Goal: Transaction & Acquisition: Obtain resource

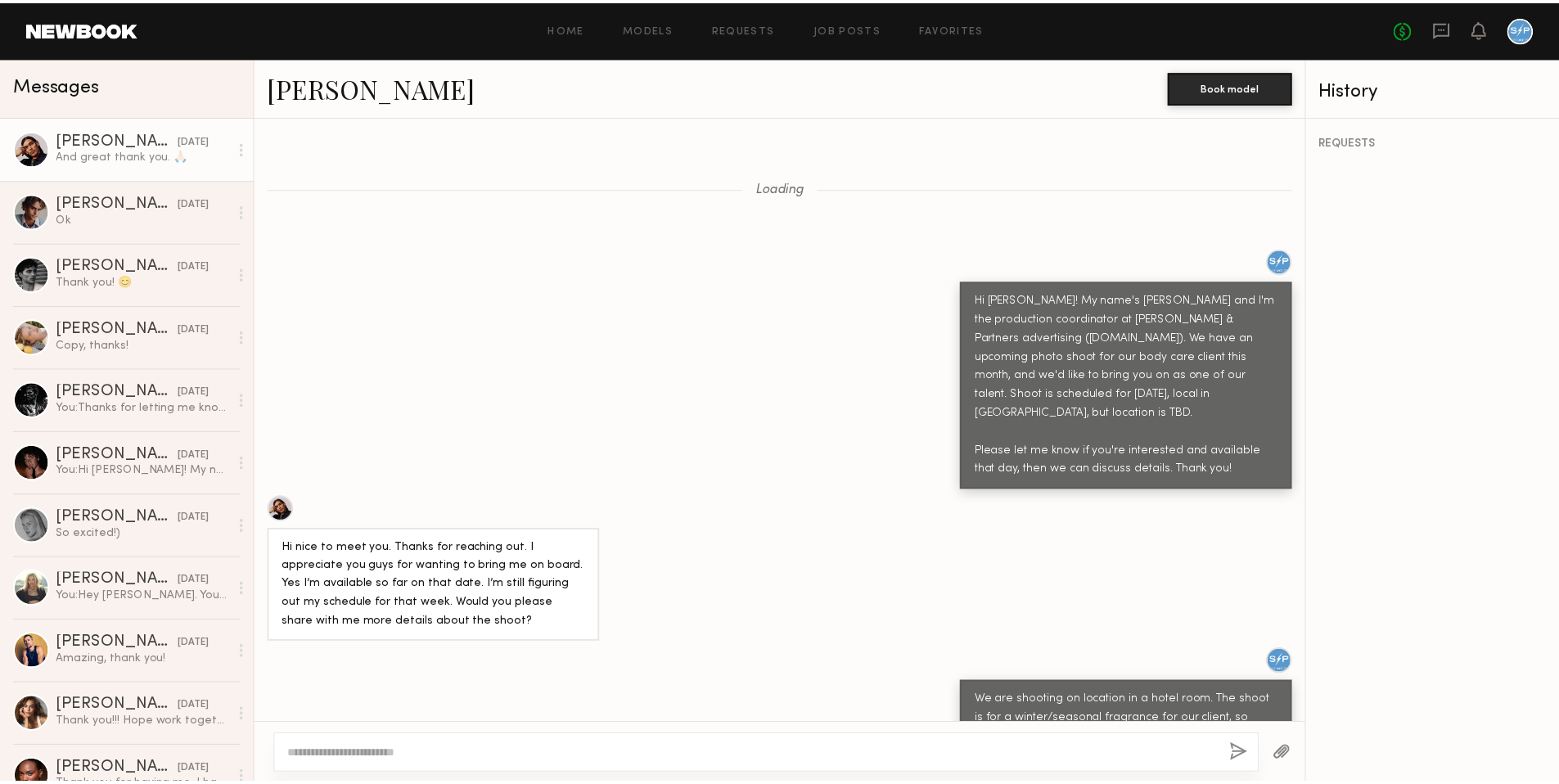
scroll to position [2609, 0]
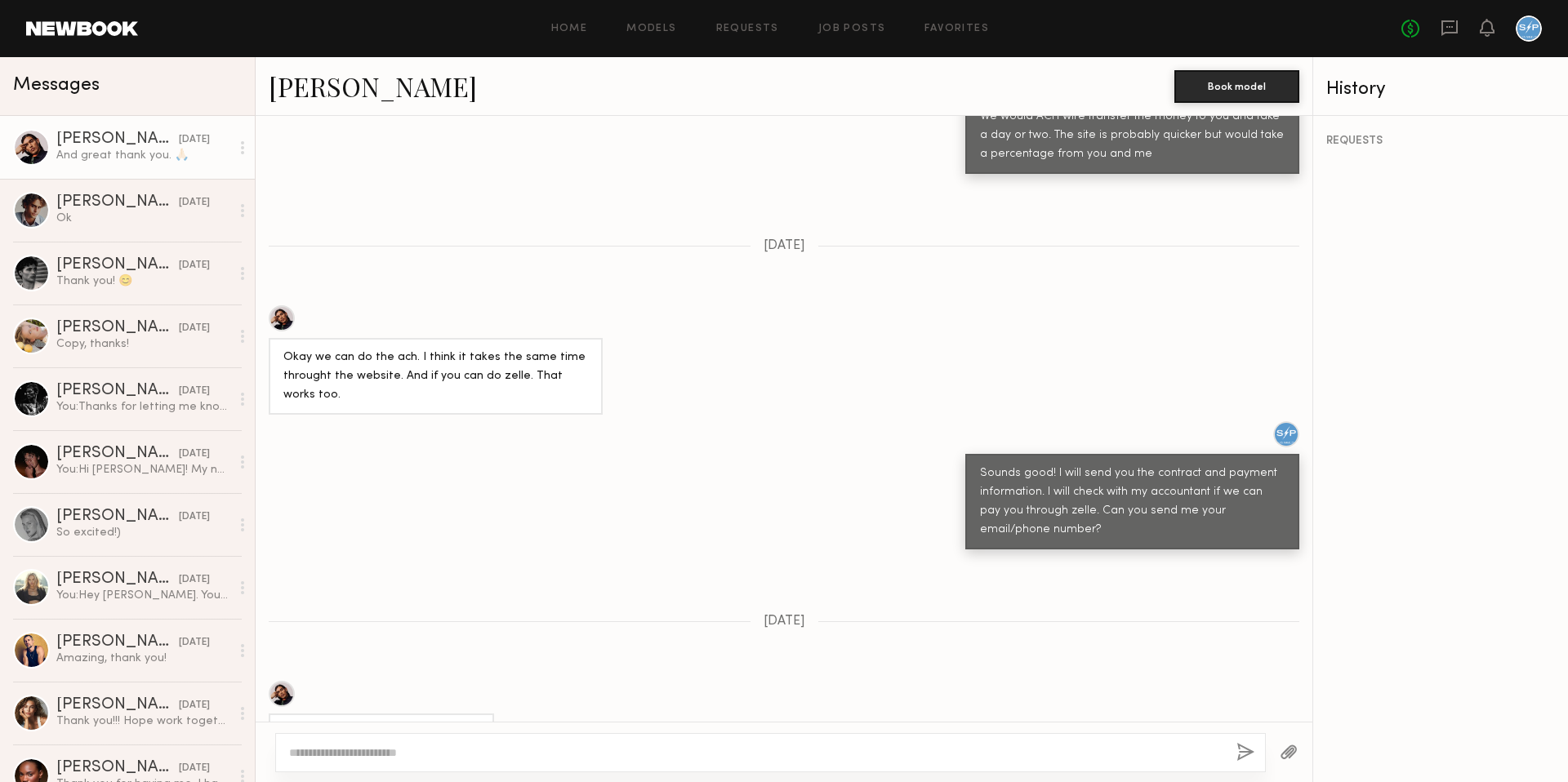
click at [104, 26] on link at bounding box center [83, 29] width 112 height 15
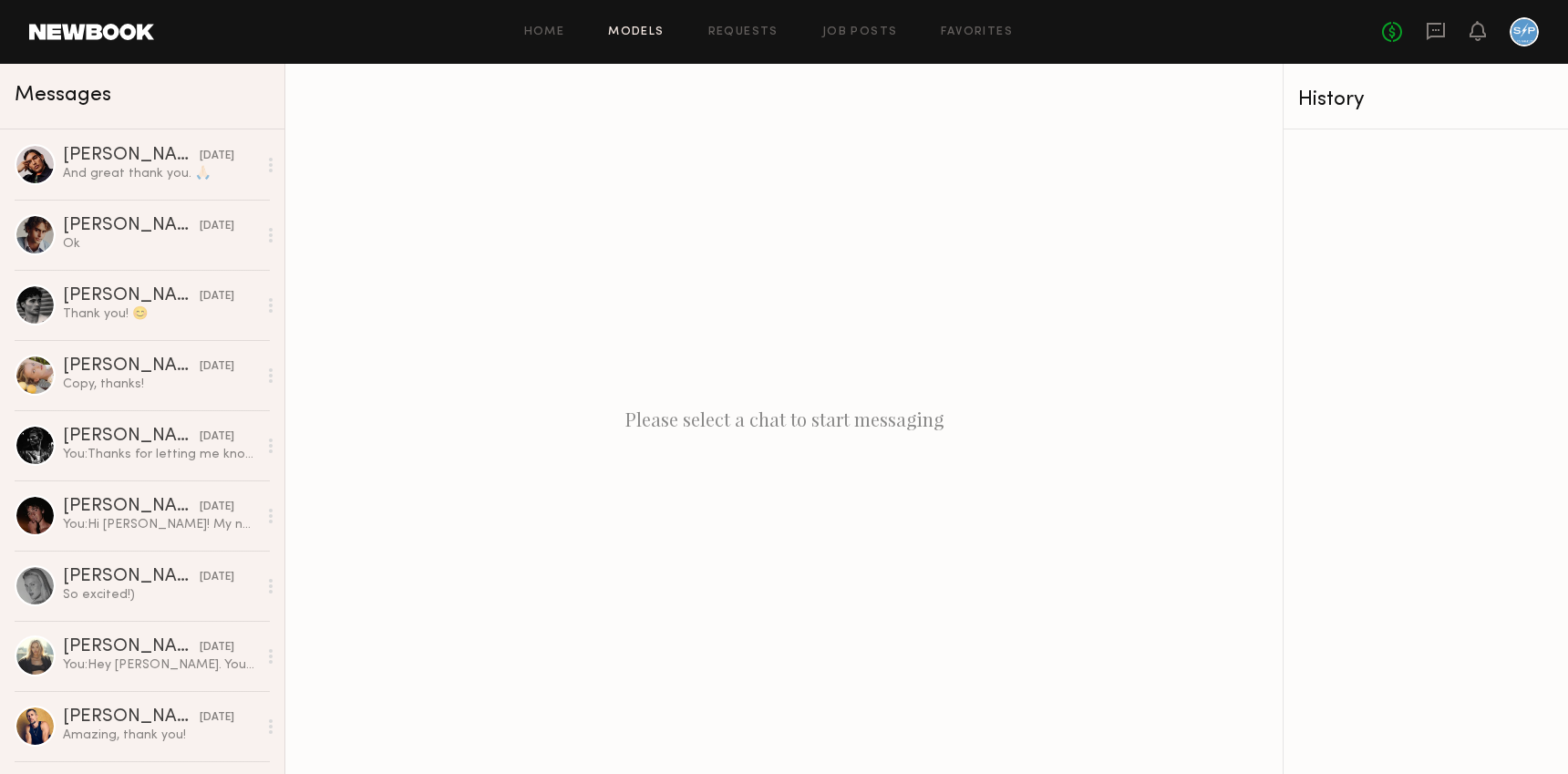
click at [623, 30] on link "Models" at bounding box center [636, 32] width 55 height 12
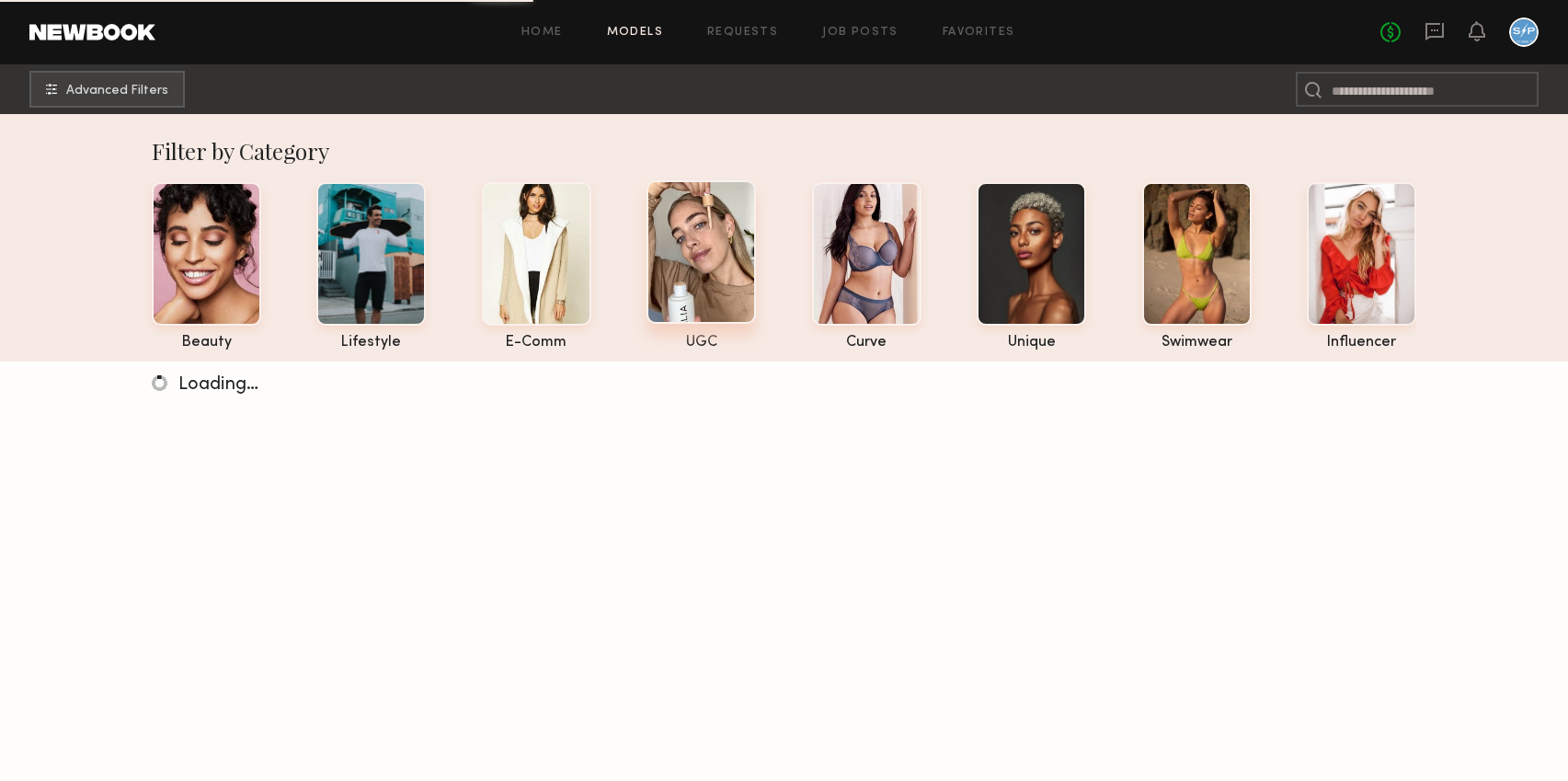
click at [701, 266] on div at bounding box center [702, 252] width 110 height 143
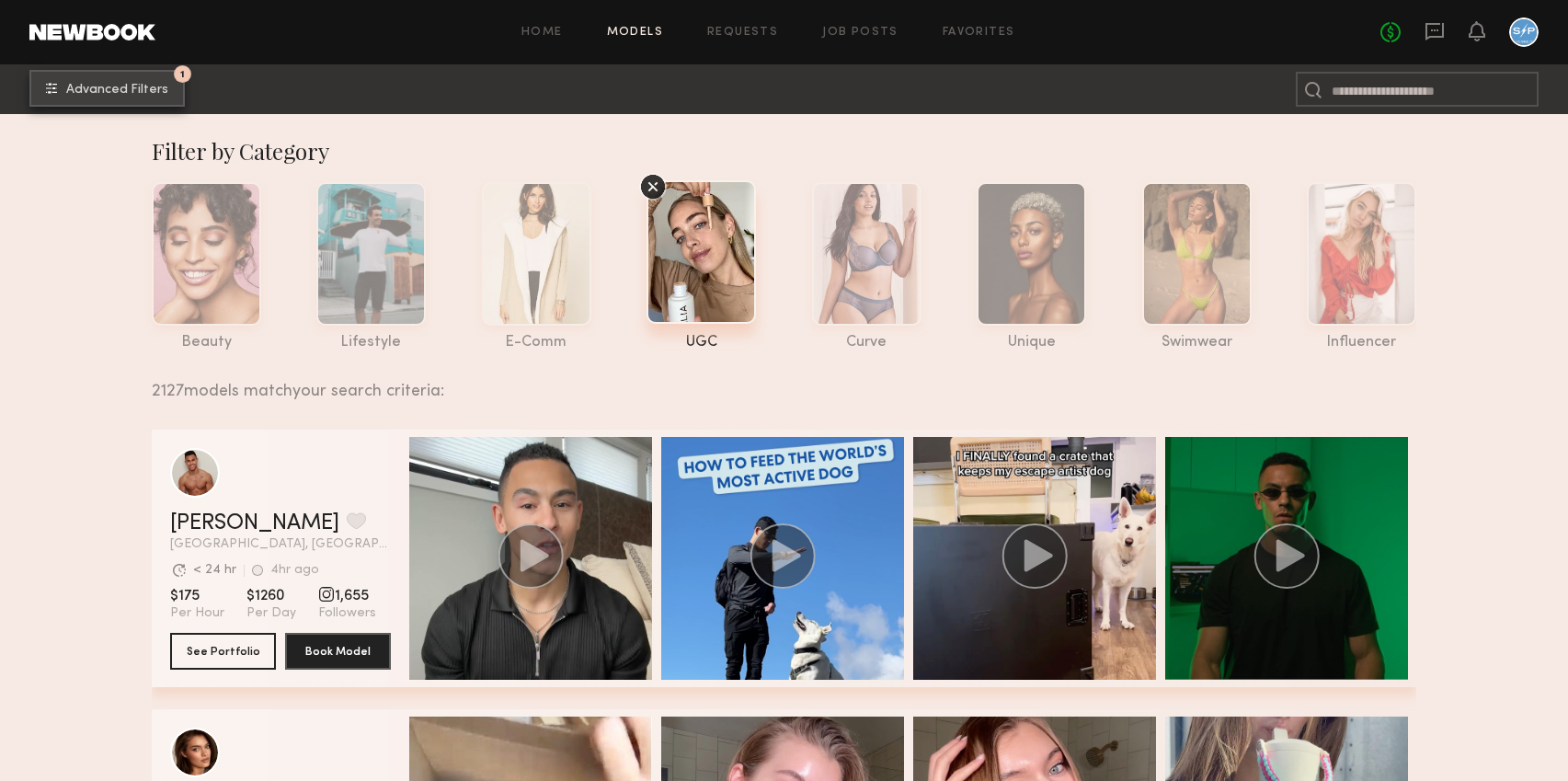
click at [69, 91] on span "Advanced Filters" at bounding box center [117, 90] width 102 height 13
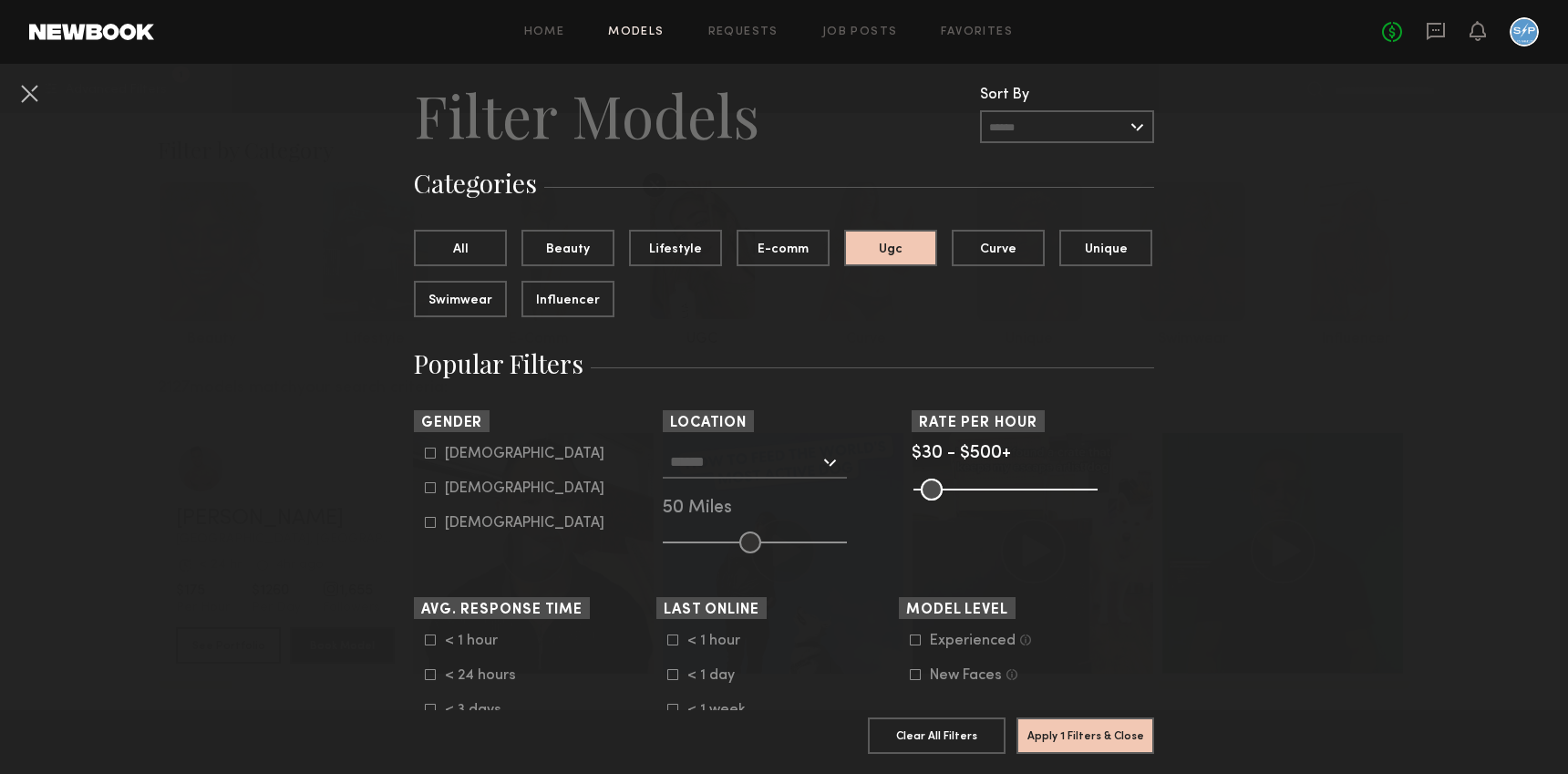
scroll to position [66, 0]
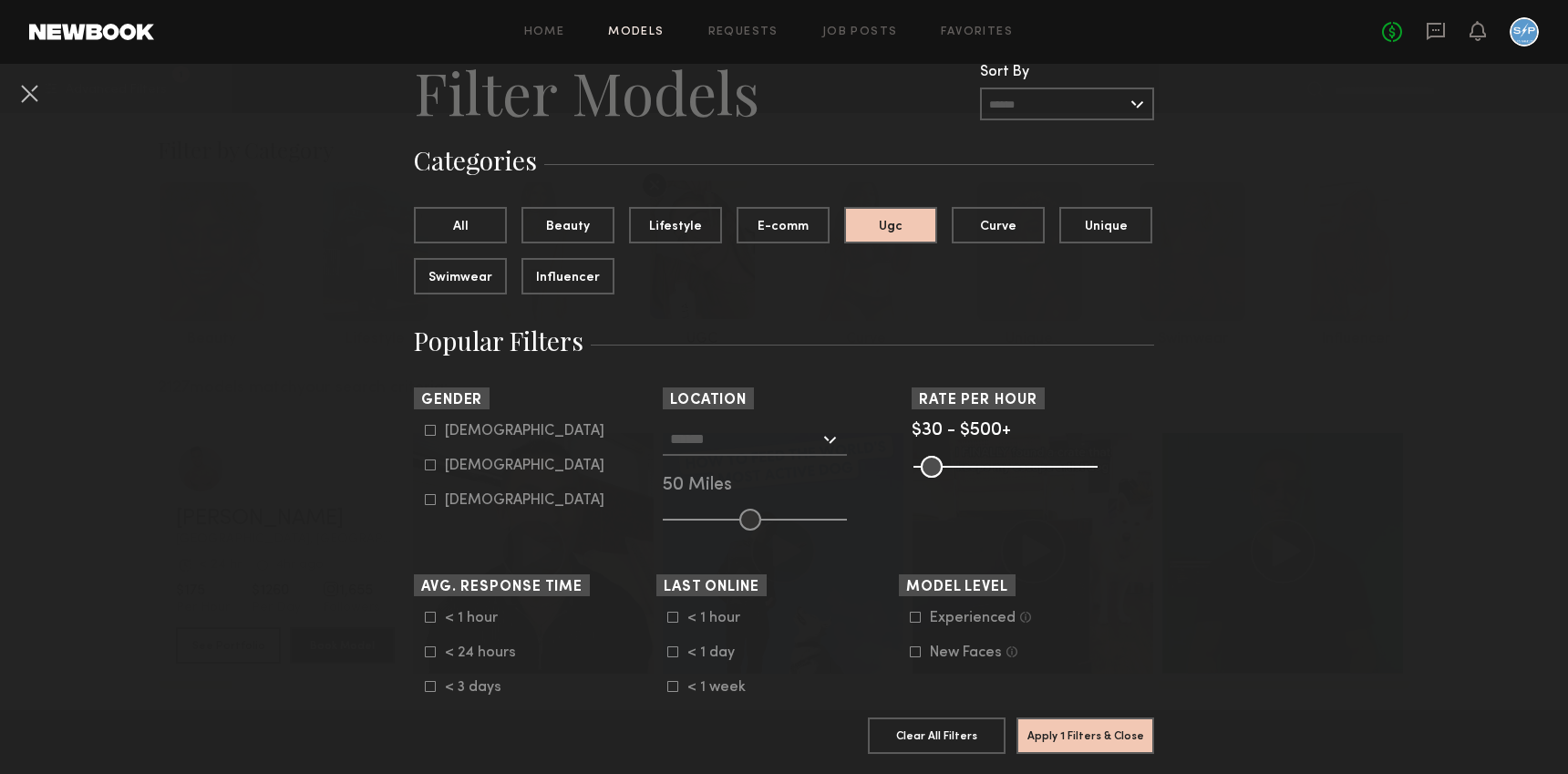
click at [433, 468] on label "[DEMOGRAPHIC_DATA]" at bounding box center [514, 465] width 180 height 11
type input "**"
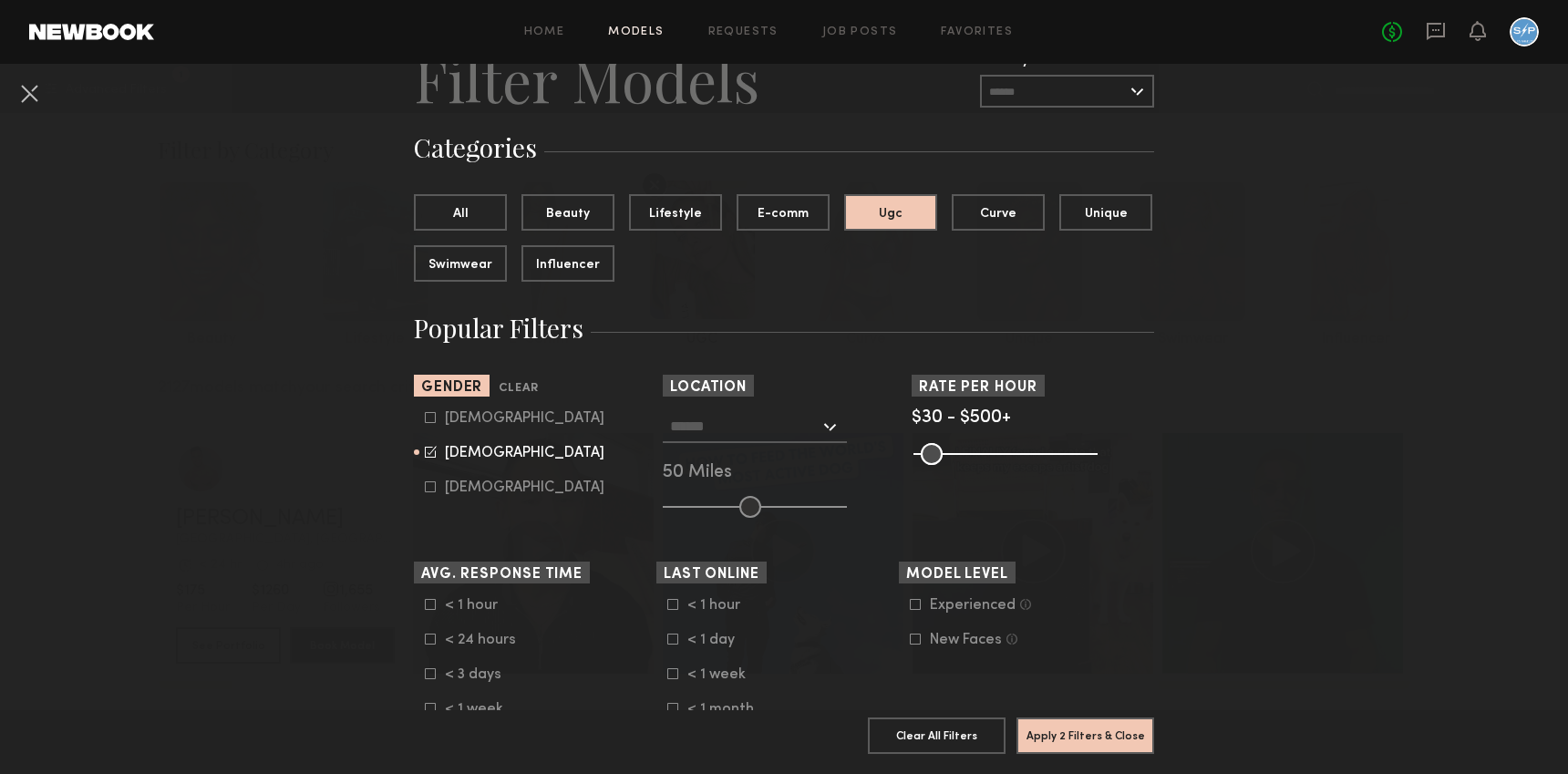
scroll to position [96, 0]
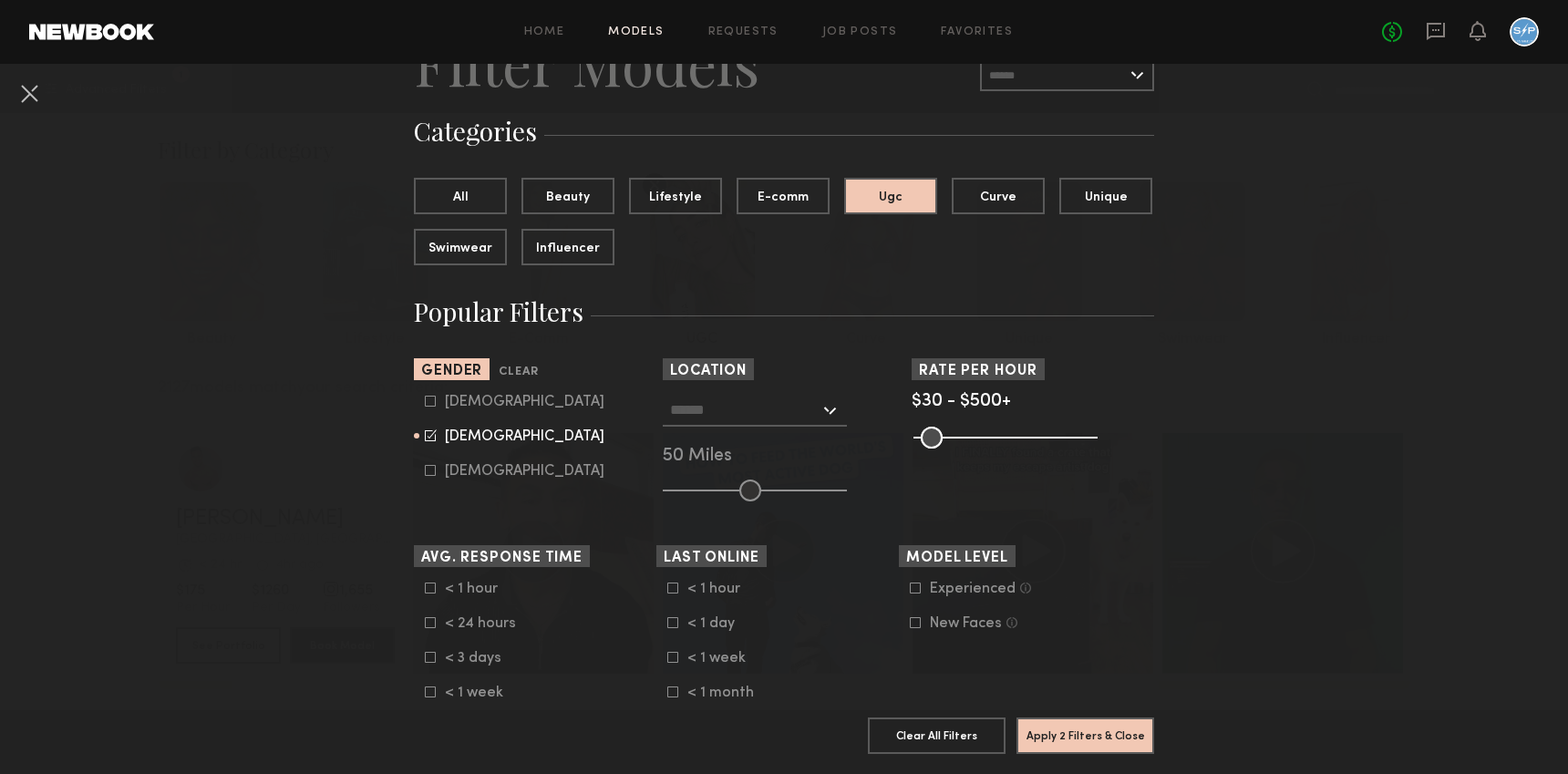
click at [708, 413] on input "text" at bounding box center [744, 409] width 149 height 31
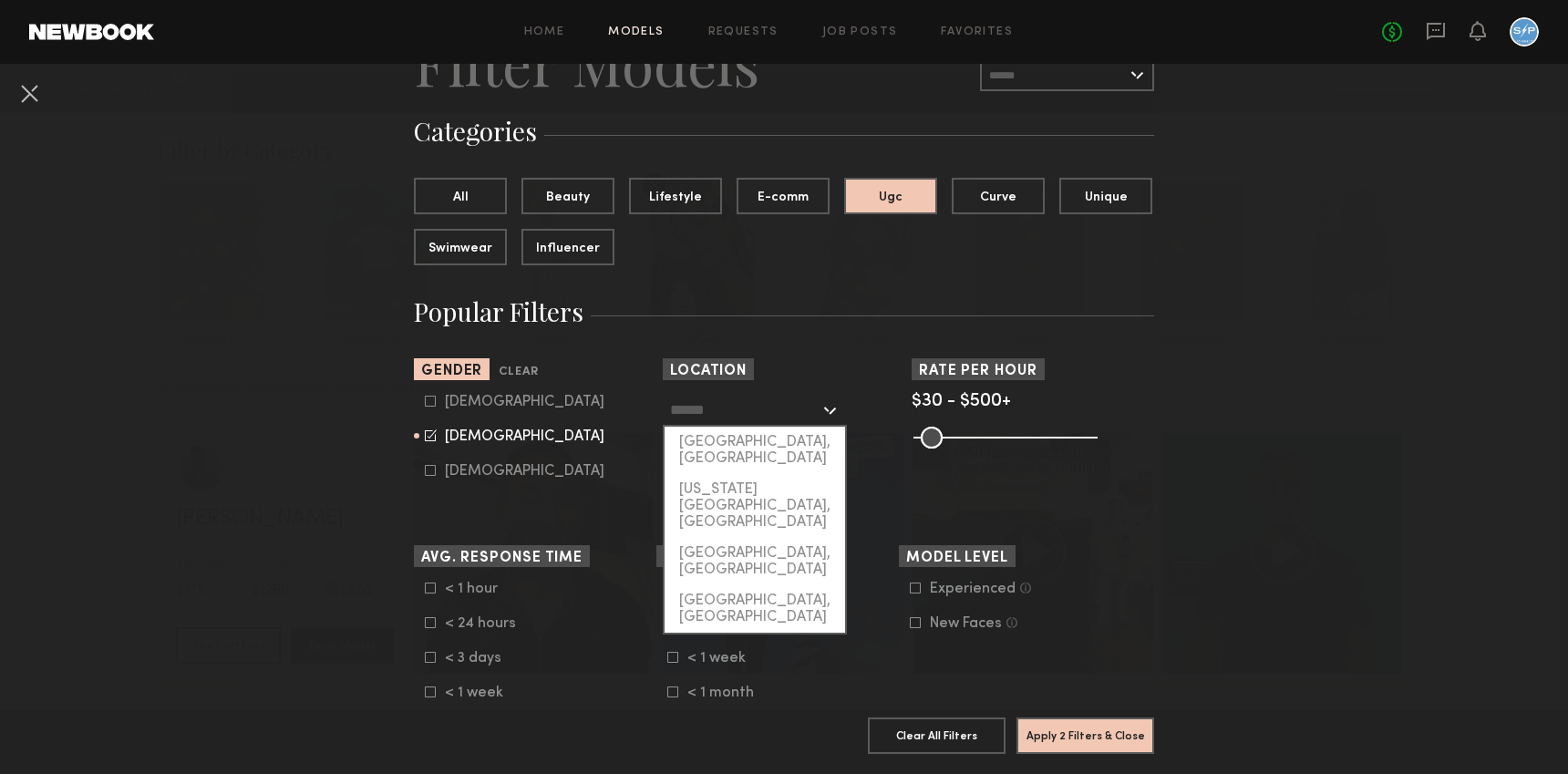
click at [985, 470] on section "Rate per Hour $30 - $500+ Pro Tip: Rates are often negotiable. We recommend inc…" at bounding box center [1032, 429] width 242 height 143
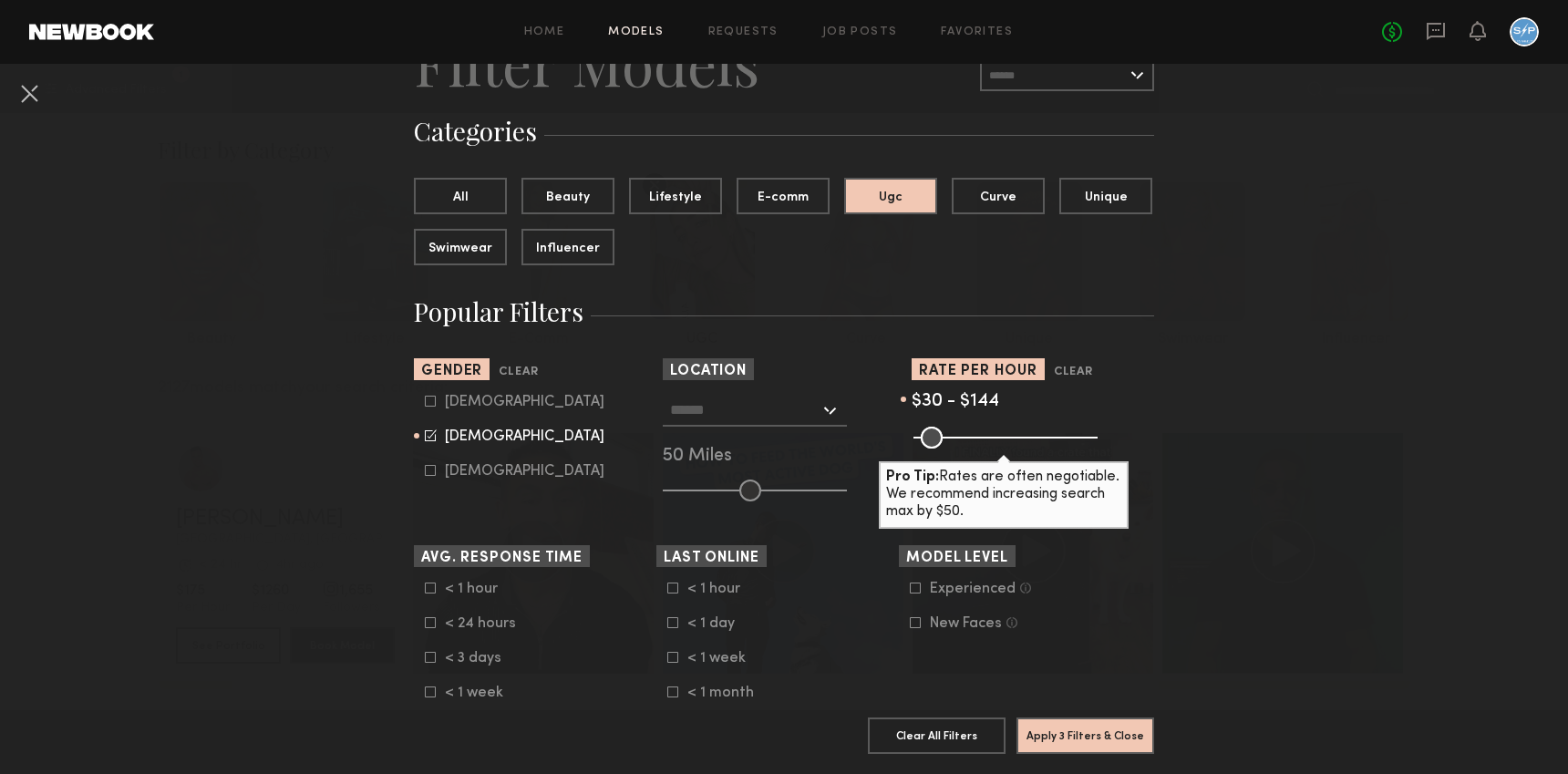
drag, startPoint x: 1070, startPoint y: 441, endPoint x: 956, endPoint y: 448, distance: 114.2
click at [956, 448] on input "range" at bounding box center [1005, 438] width 184 height 22
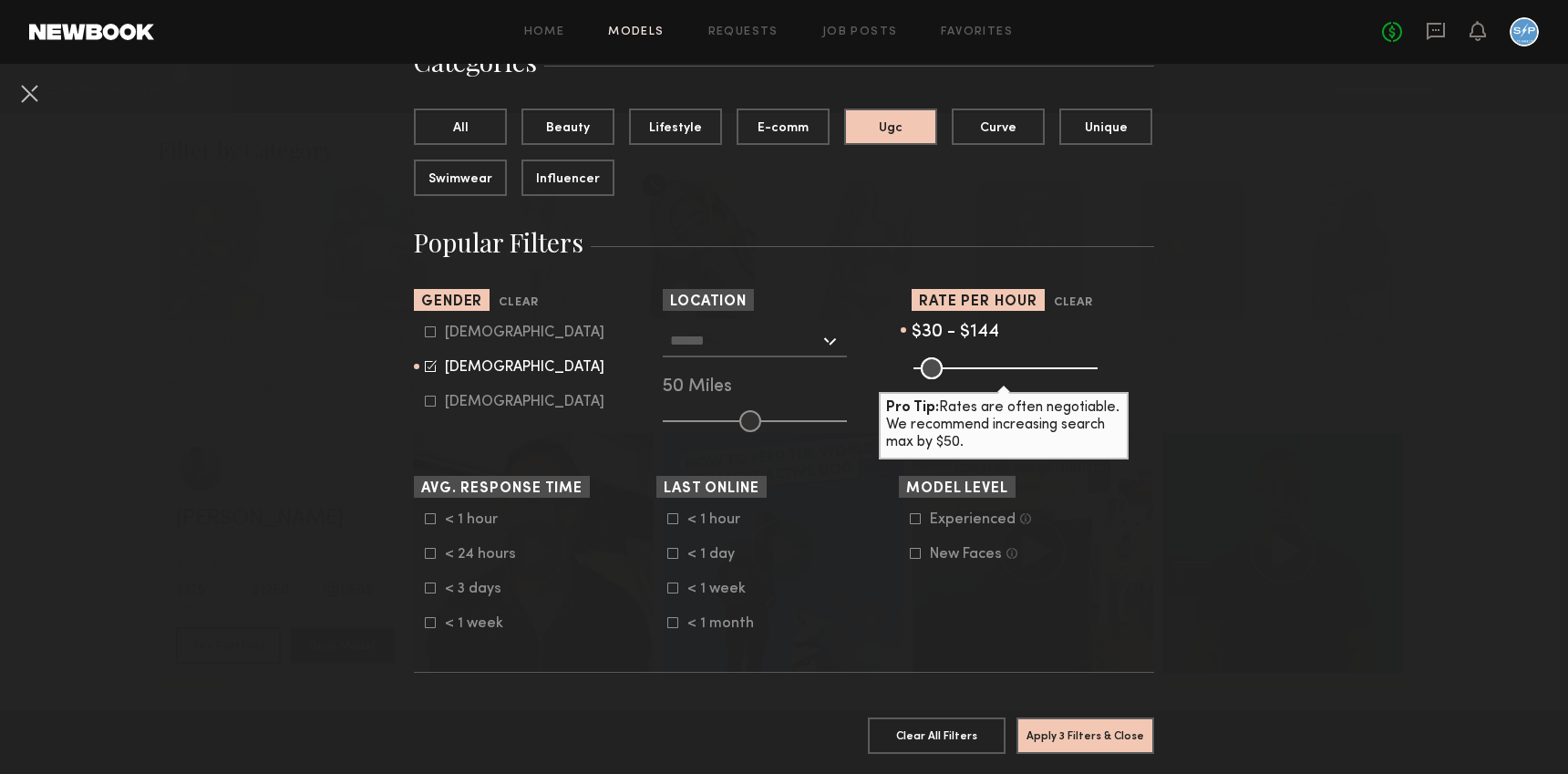
scroll to position [200, 0]
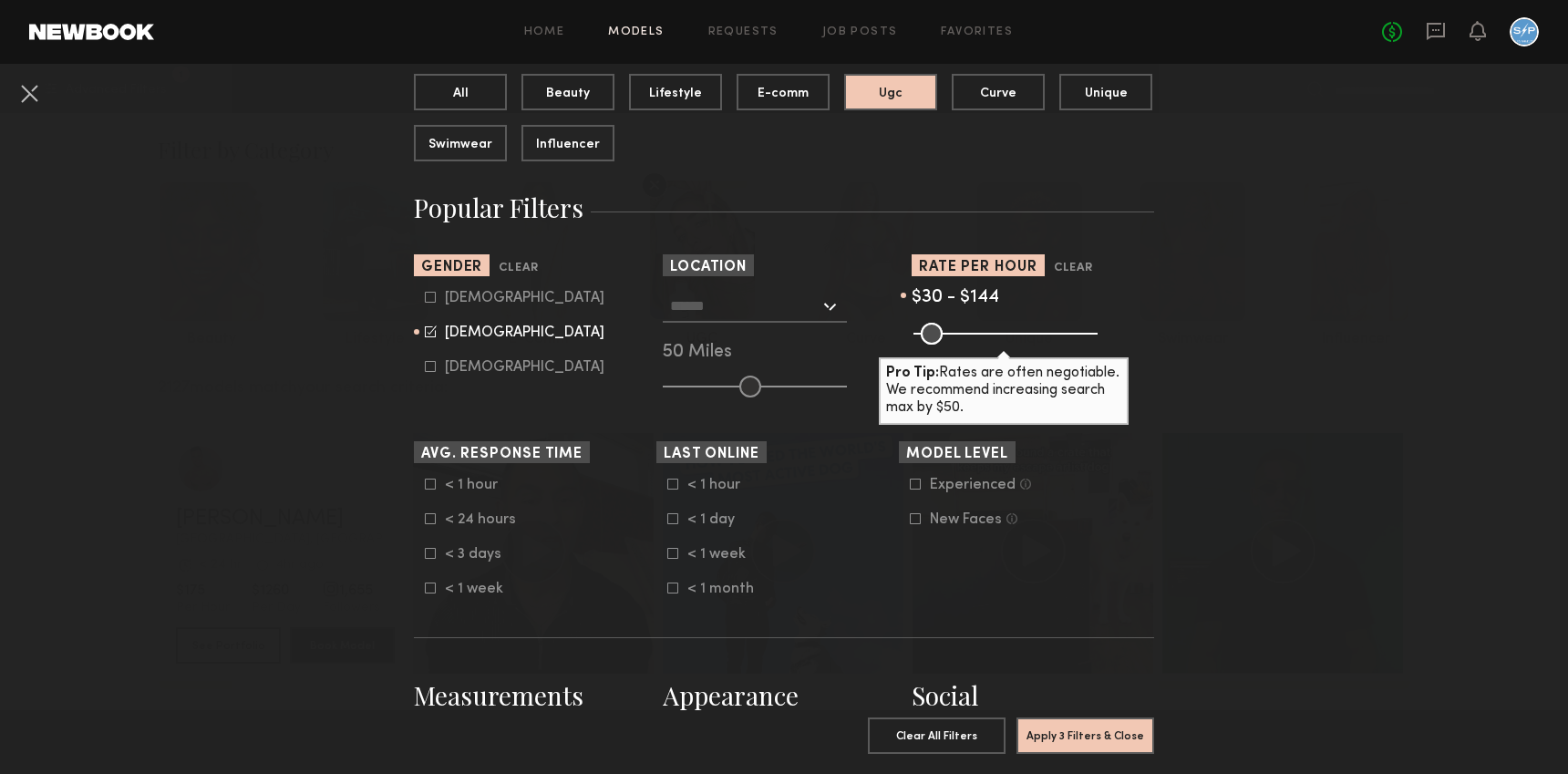
type input "***"
click at [967, 328] on input "range" at bounding box center [1005, 334] width 184 height 22
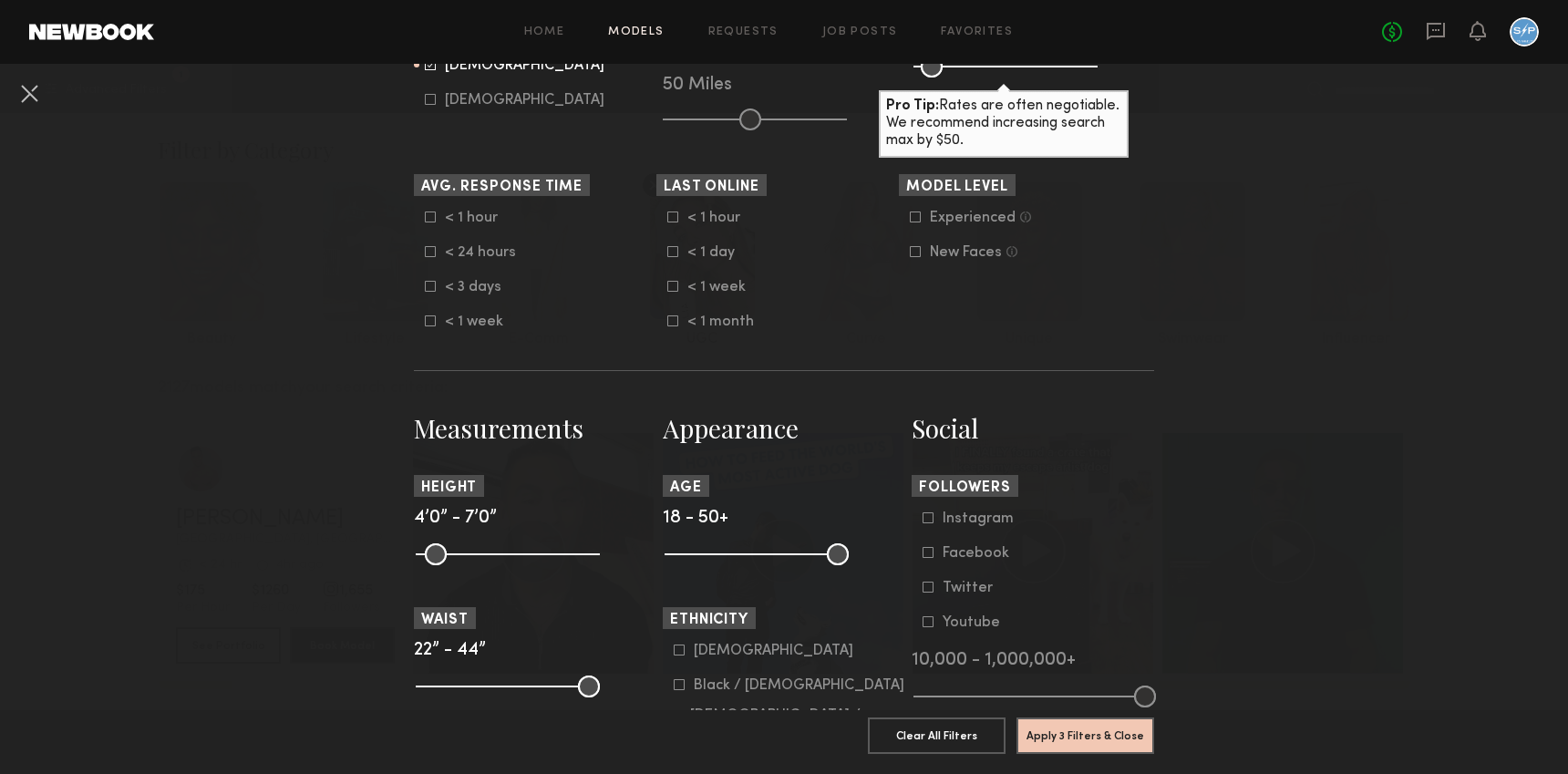
scroll to position [567, 0]
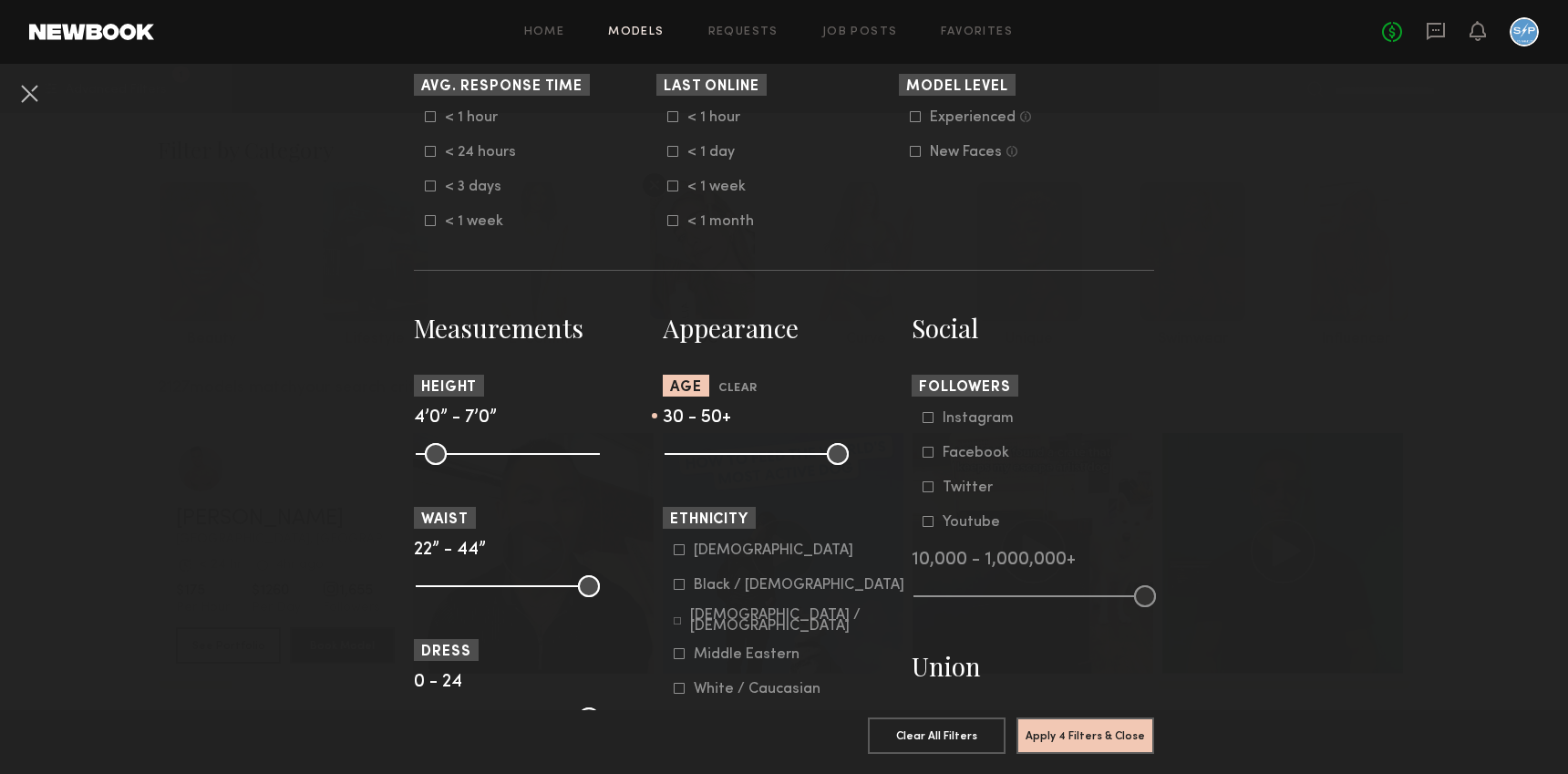
drag, startPoint x: 669, startPoint y: 456, endPoint x: 729, endPoint y: 448, distance: 60.5
type input "**"
click at [729, 448] on input "range" at bounding box center [756, 454] width 184 height 22
drag, startPoint x: 830, startPoint y: 461, endPoint x: 803, endPoint y: 457, distance: 27.3
type input "**"
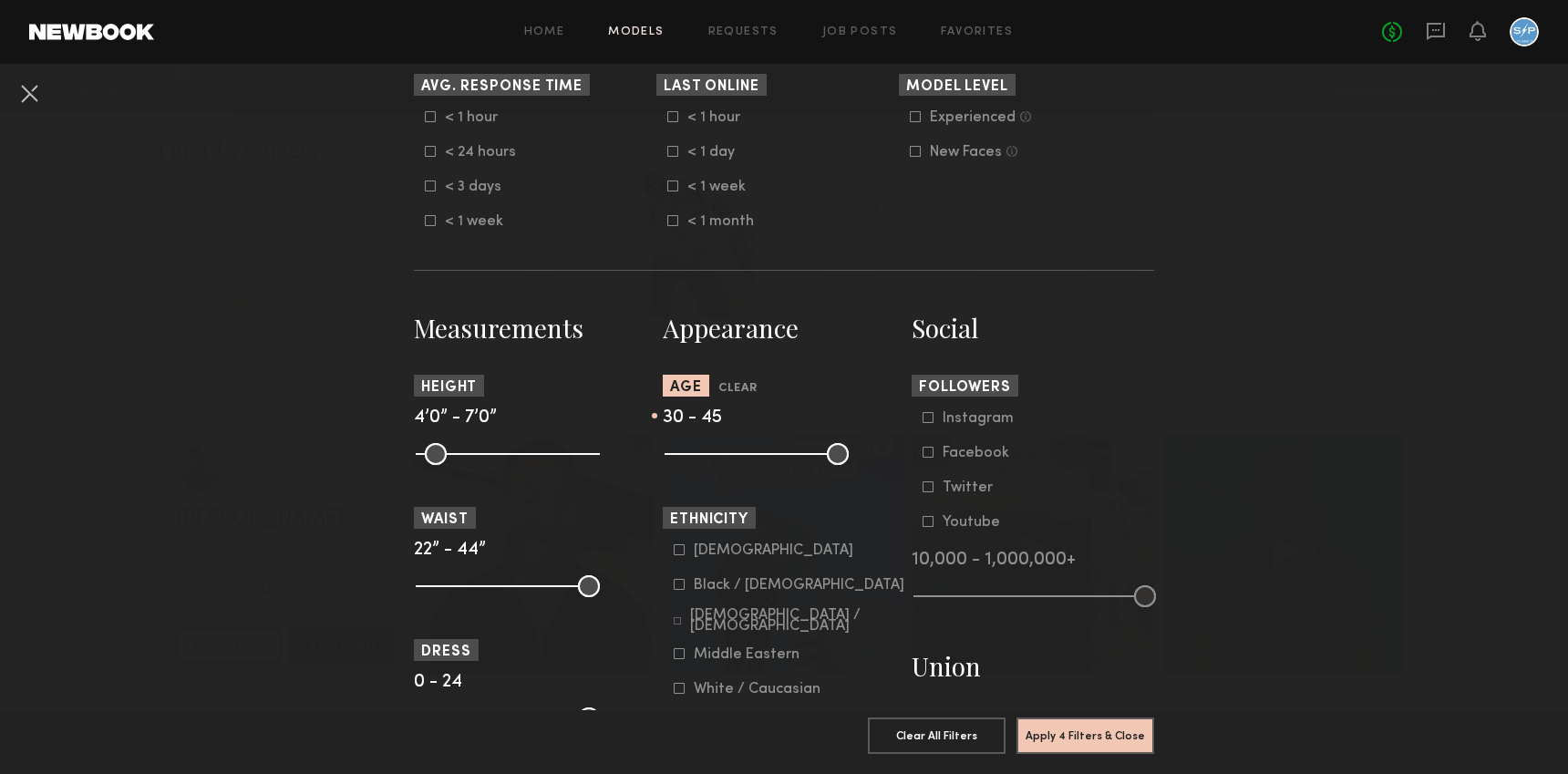
click at [803, 457] on input "range" at bounding box center [756, 454] width 184 height 22
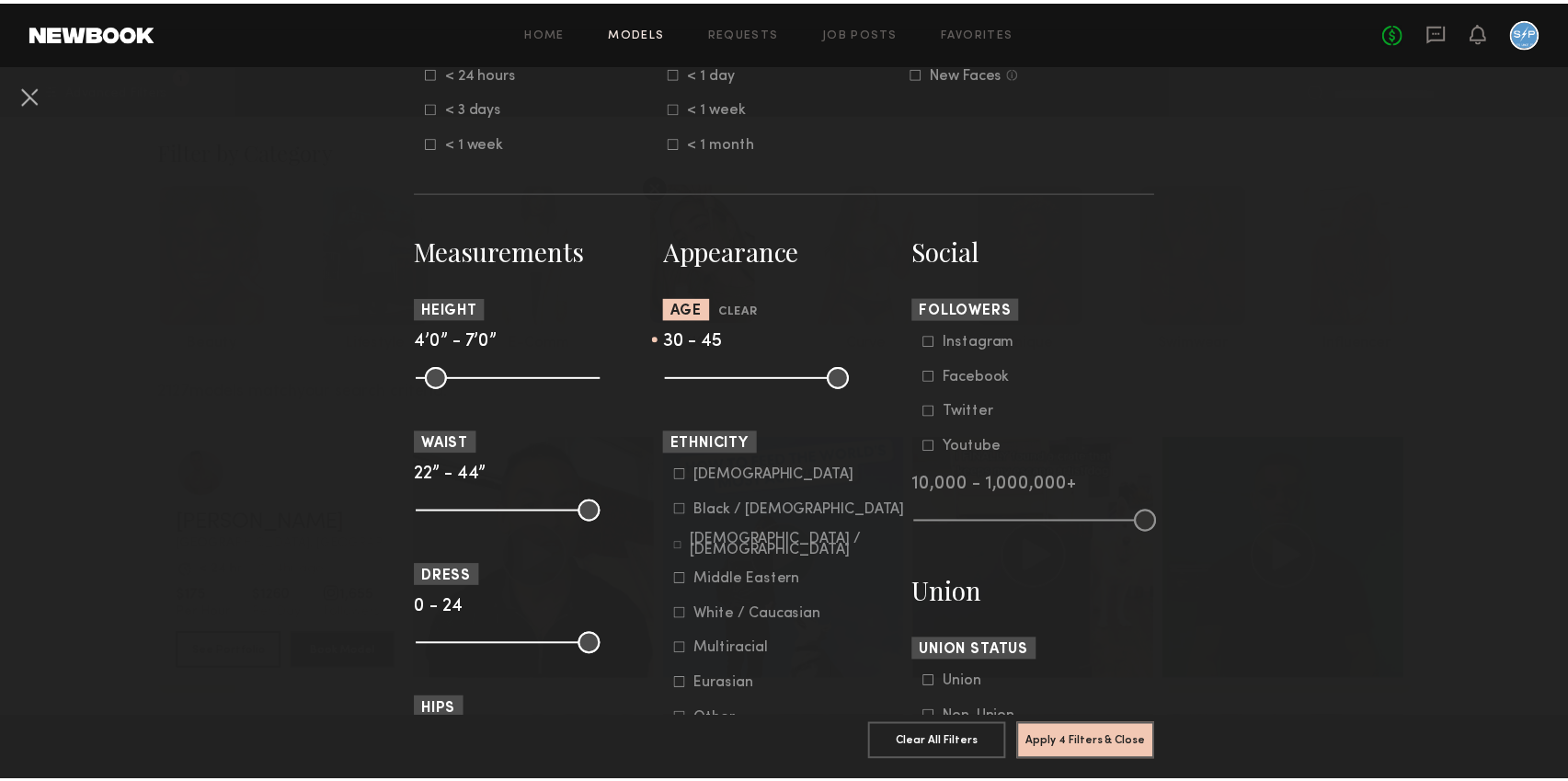
scroll to position [671, 0]
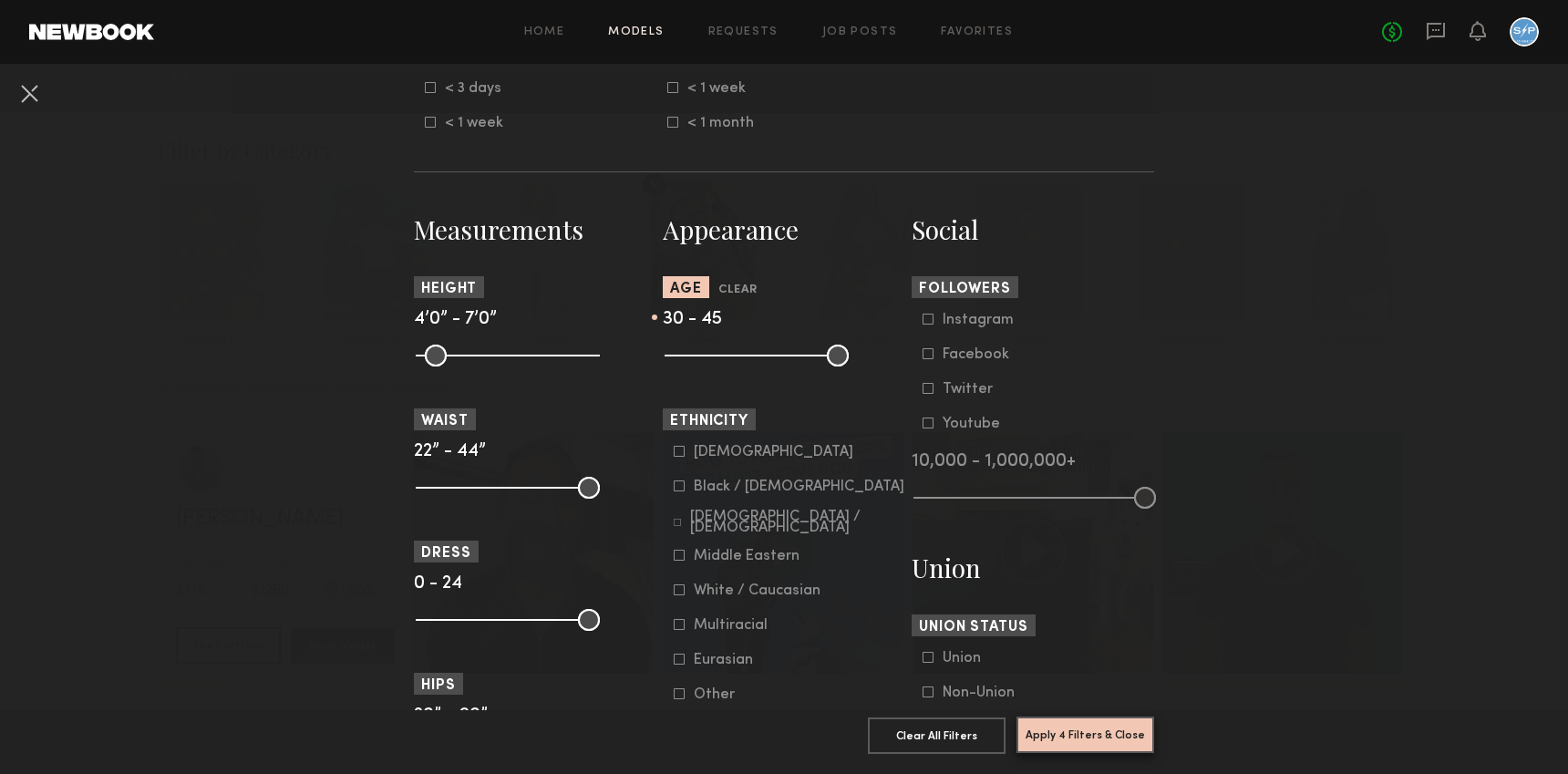
click at [1105, 717] on button "Apply 4 Filters & Close" at bounding box center [1084, 735] width 137 height 37
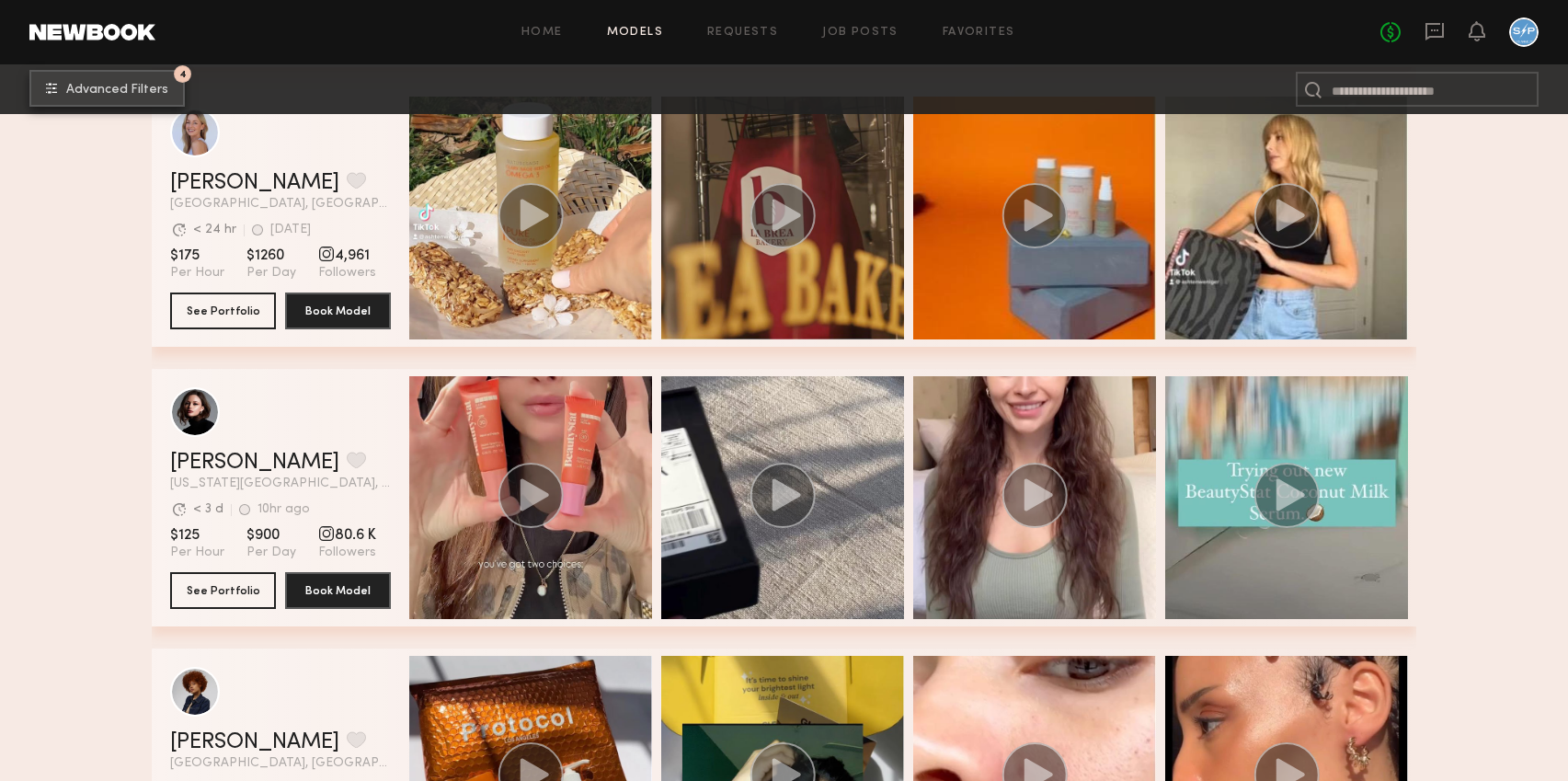
scroll to position [45095, 0]
